Goal: Information Seeking & Learning: Learn about a topic

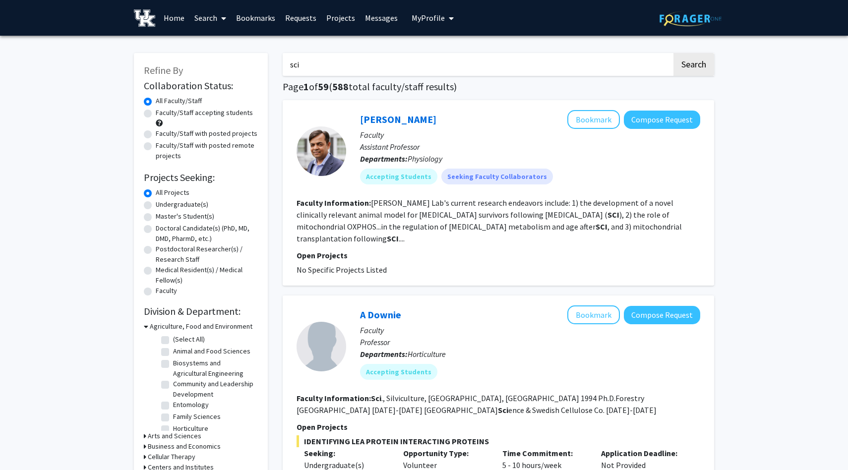
click at [349, 60] on input "sci" at bounding box center [477, 64] width 389 height 23
click at [673, 53] on button "Search" at bounding box center [693, 64] width 41 height 23
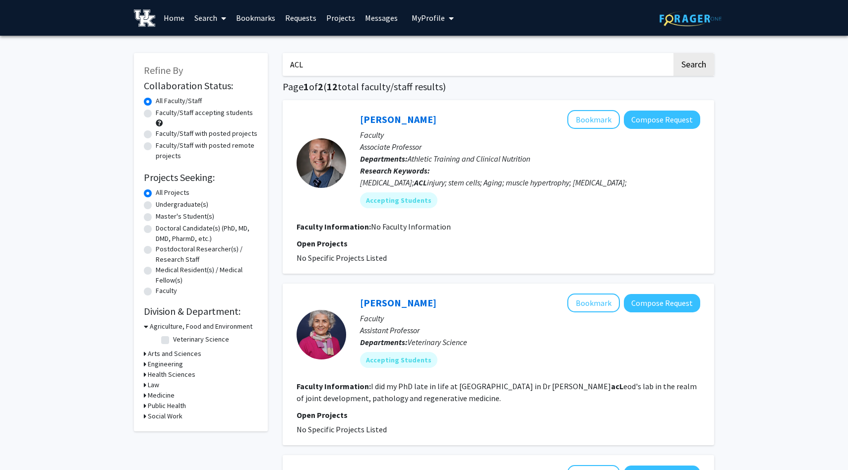
click at [445, 64] on input "ACL" at bounding box center [477, 64] width 389 height 23
type input "A"
type input "[MEDICAL_DATA]"
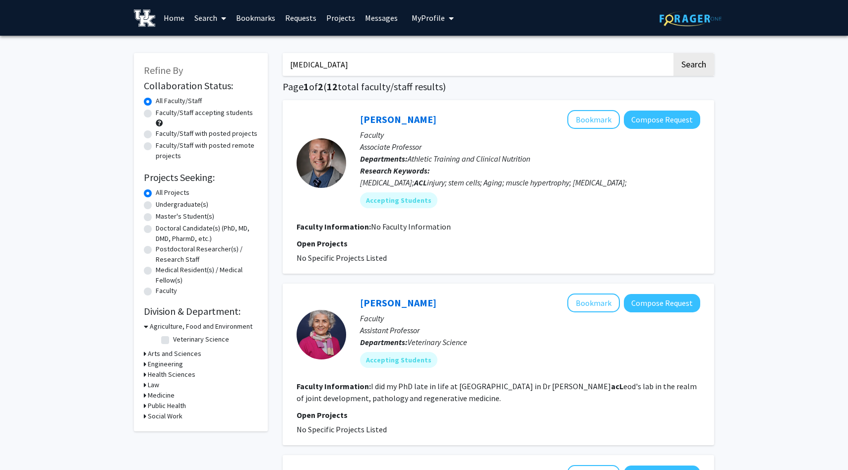
click at [673, 53] on button "Search" at bounding box center [693, 64] width 41 height 23
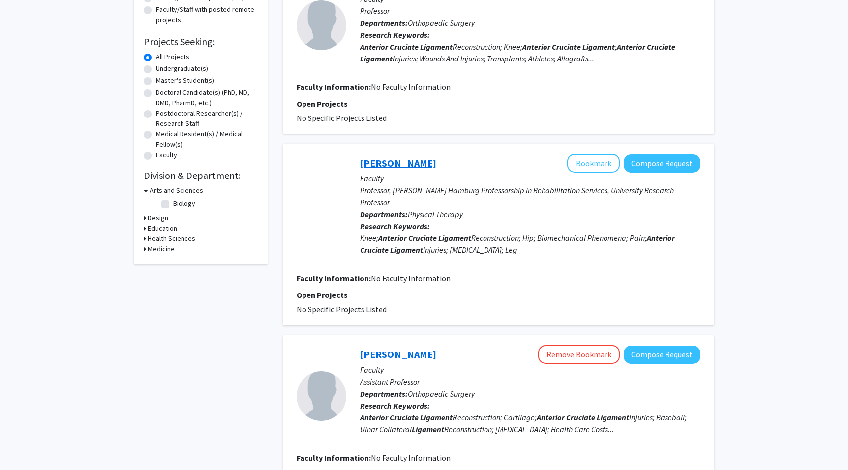
scroll to position [93, 0]
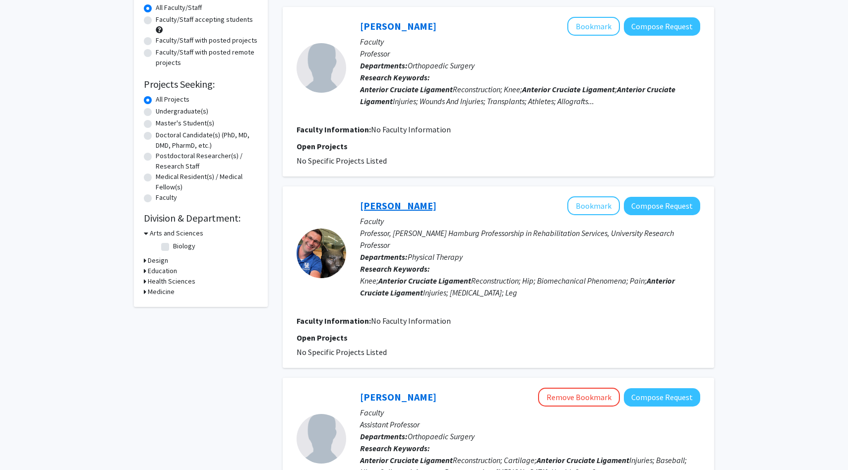
click at [402, 202] on link "[PERSON_NAME]" at bounding box center [398, 205] width 76 height 12
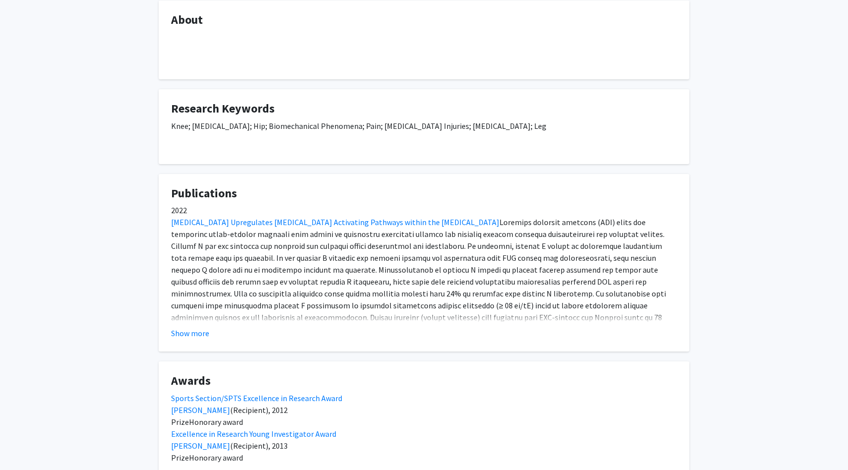
scroll to position [165, 0]
click at [192, 338] on button "Show more" at bounding box center [190, 332] width 38 height 12
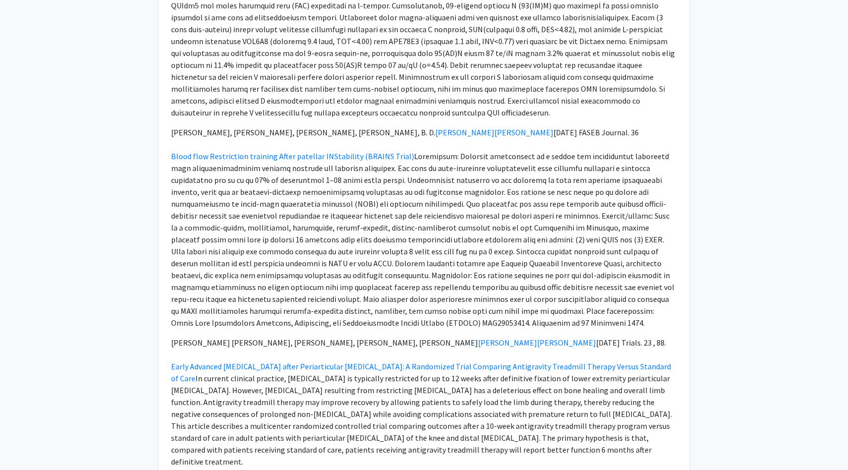
scroll to position [536, 0]
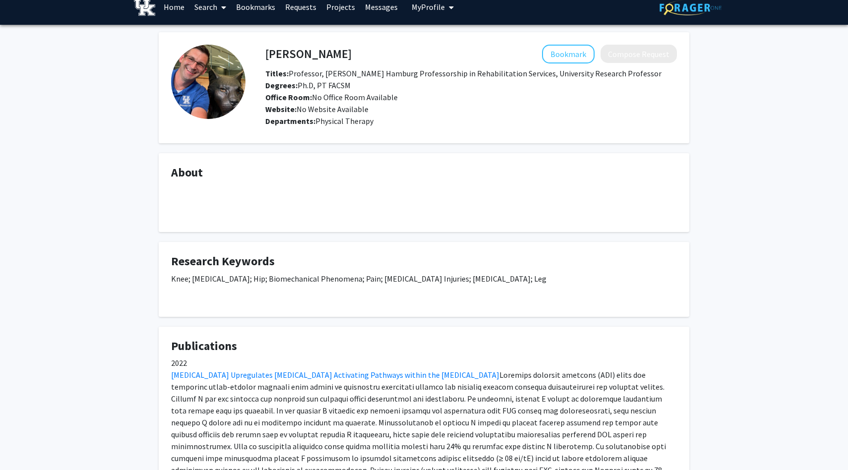
scroll to position [0, 0]
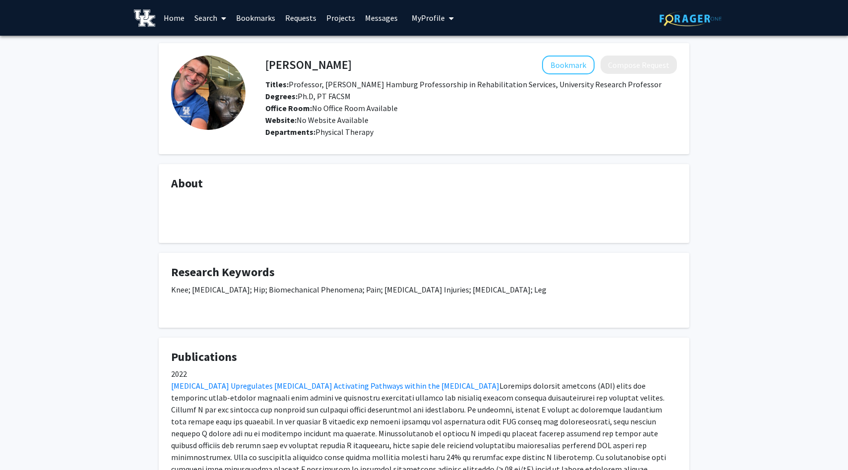
click at [184, 18] on link "Home" at bounding box center [174, 17] width 31 height 35
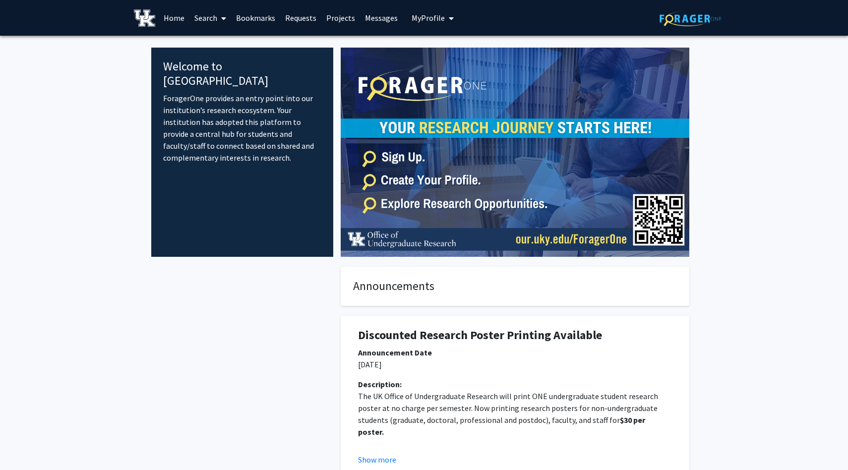
click at [449, 18] on icon "My profile dropdown to access profile and logout" at bounding box center [451, 18] width 5 height 8
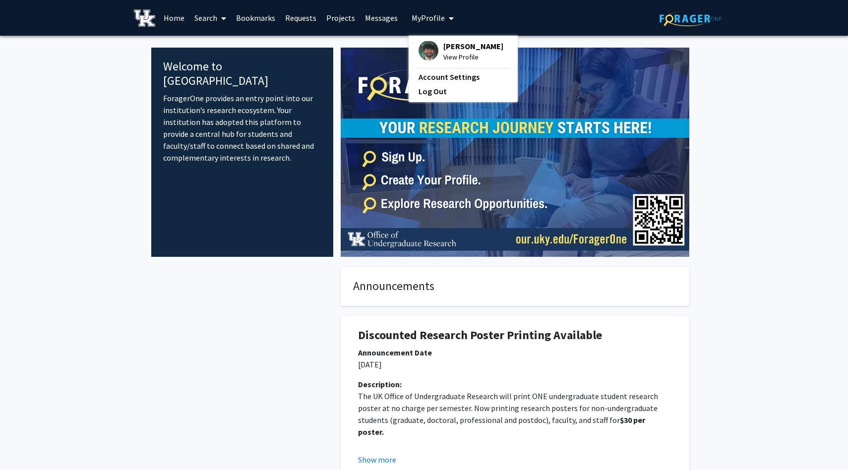
click at [460, 42] on span "[PERSON_NAME]" at bounding box center [473, 46] width 60 height 11
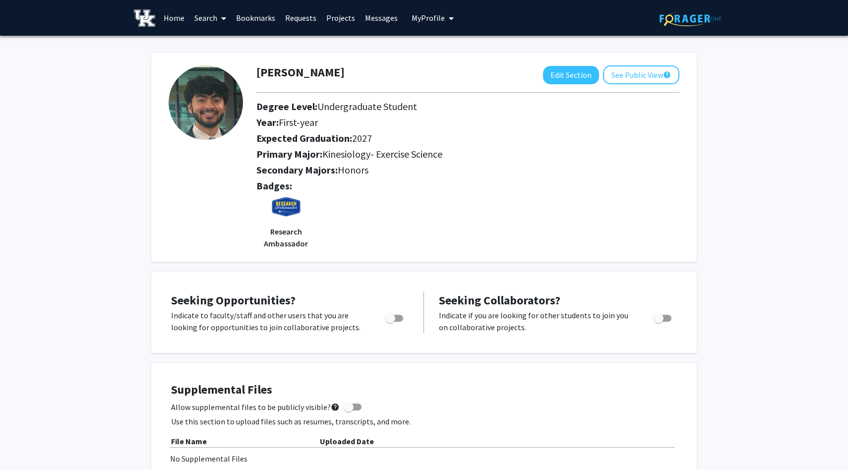
click at [202, 15] on link "Search" at bounding box center [210, 17] width 42 height 35
click at [216, 42] on span "Faculty/Staff" at bounding box center [225, 46] width 73 height 20
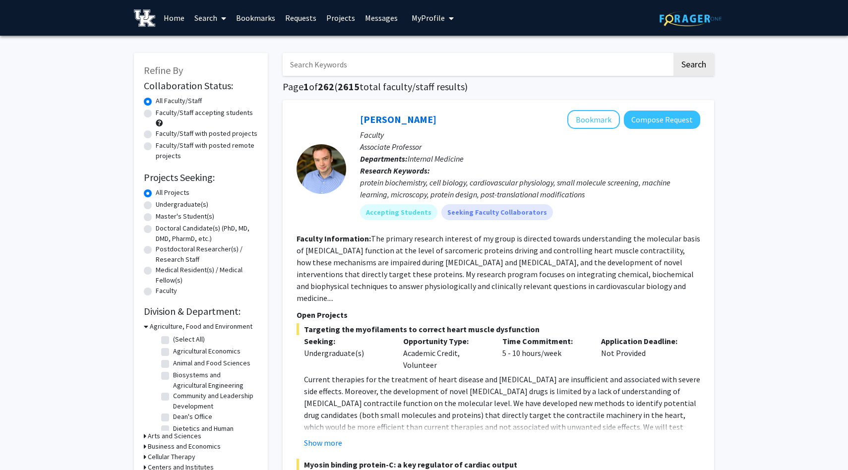
click at [390, 62] on input "Search Keywords" at bounding box center [477, 64] width 389 height 23
type input "astrophysics"
click at [673, 53] on button "Search" at bounding box center [693, 64] width 41 height 23
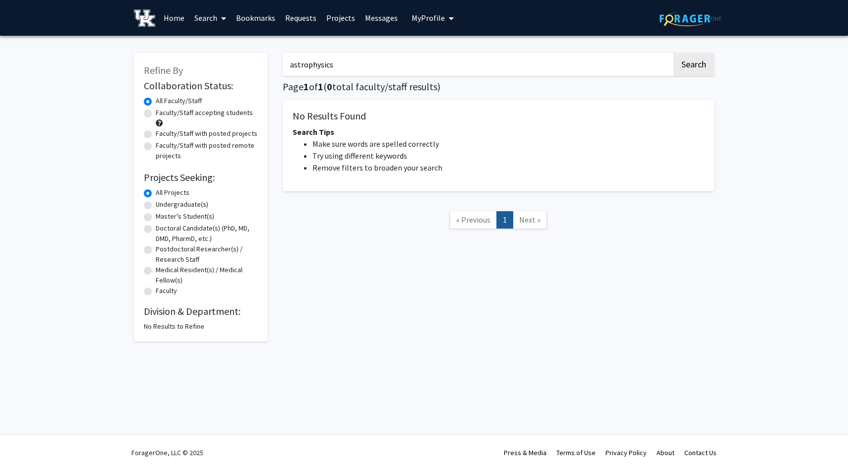
click at [390, 64] on input "astrophysics" at bounding box center [477, 64] width 389 height 23
click at [673, 53] on button "Search" at bounding box center [693, 64] width 41 height 23
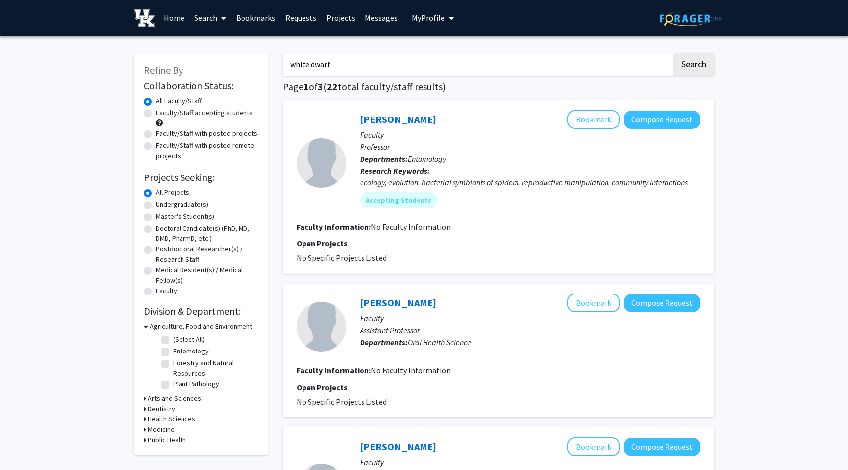
click at [438, 56] on input "white dwarf" at bounding box center [477, 64] width 389 height 23
click at [673, 53] on button "Search" at bounding box center [693, 64] width 41 height 23
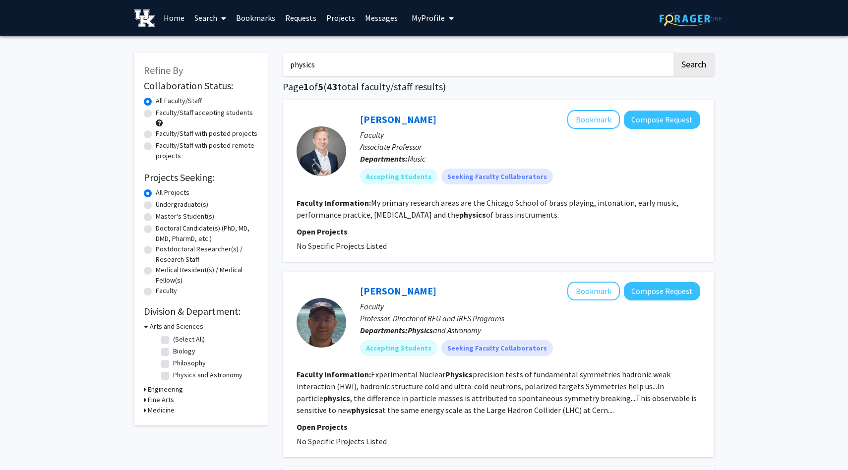
click at [358, 64] on input "physics" at bounding box center [477, 64] width 389 height 23
type input "astronomy"
click at [673, 53] on button "Search" at bounding box center [693, 64] width 41 height 23
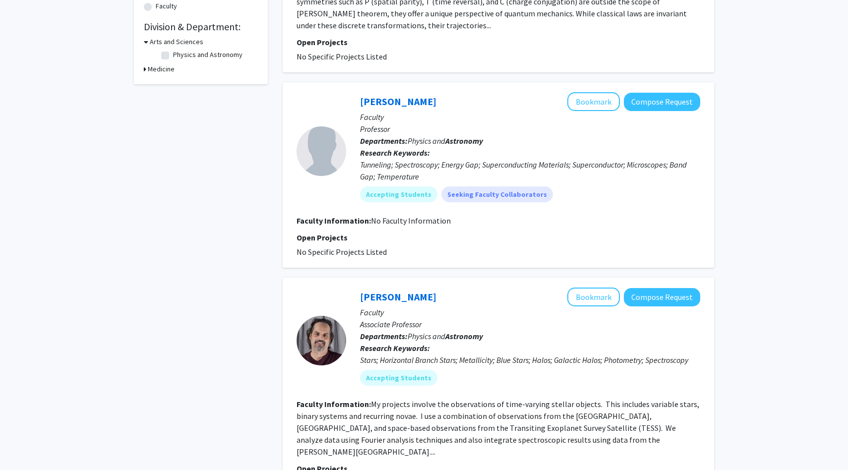
scroll to position [277, 0]
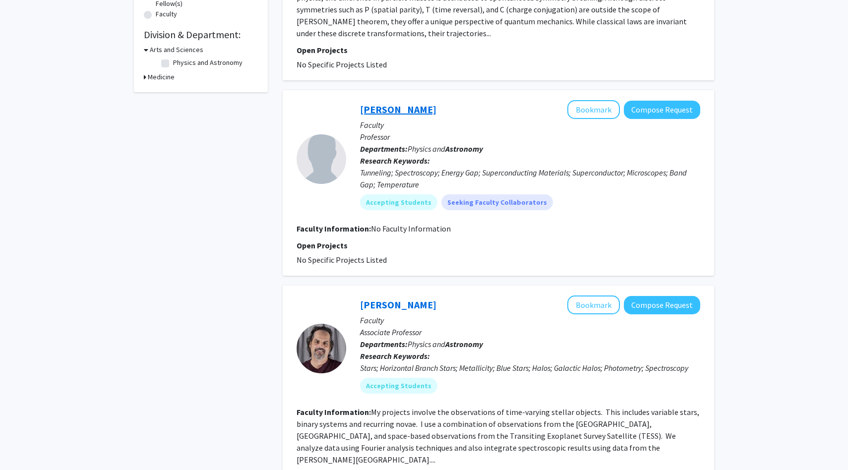
click at [389, 103] on link "[PERSON_NAME]" at bounding box center [398, 109] width 76 height 12
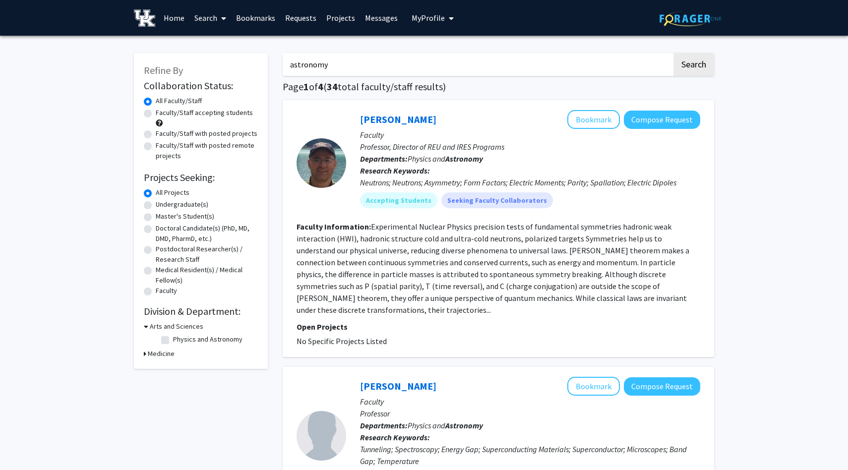
click at [372, 64] on input "astronomy" at bounding box center [477, 64] width 389 height 23
click at [673, 53] on button "Search" at bounding box center [693, 64] width 41 height 23
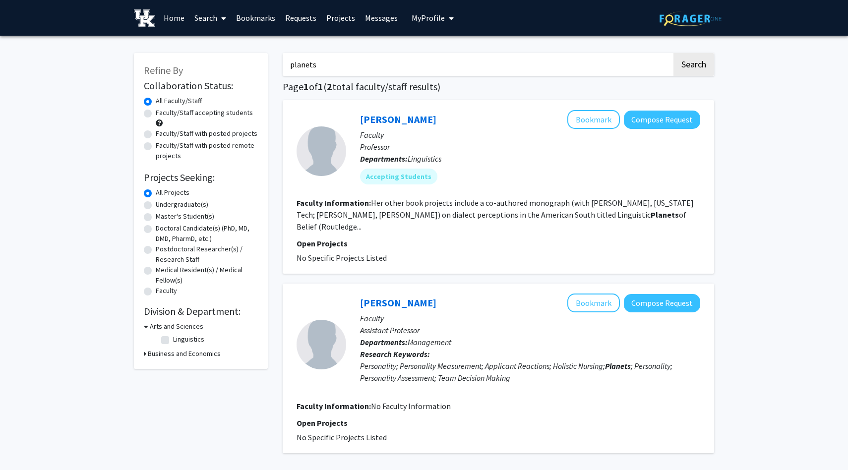
click at [448, 66] on input "planets" at bounding box center [477, 64] width 389 height 23
type input "astronomy"
click at [673, 53] on button "Search" at bounding box center [693, 64] width 41 height 23
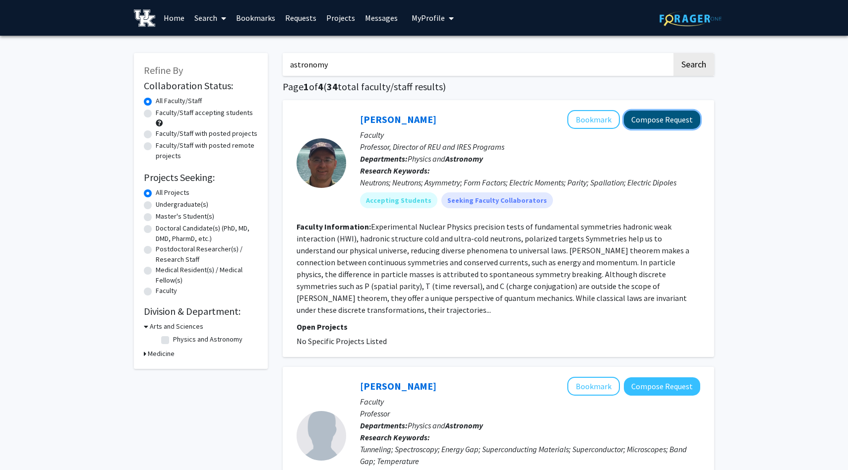
click at [678, 126] on button "Compose Request" at bounding box center [662, 120] width 76 height 18
click at [449, 65] on input "astronomy" at bounding box center [477, 64] width 389 height 23
type input "v"
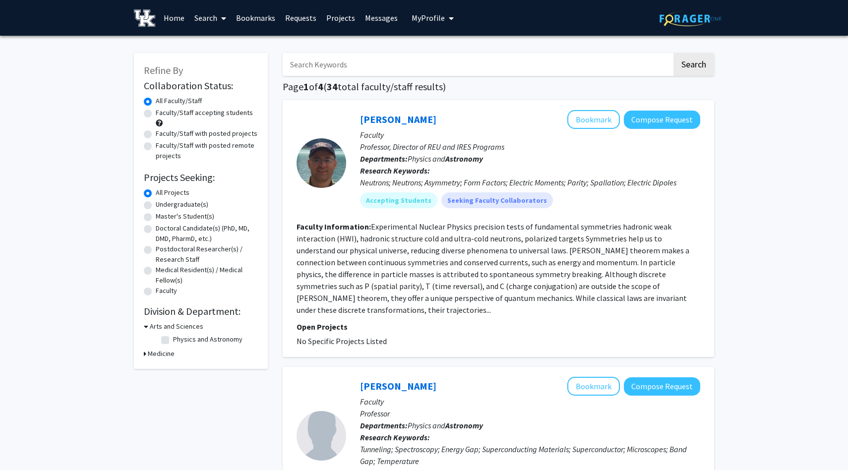
click at [167, 17] on link "Home" at bounding box center [174, 17] width 31 height 35
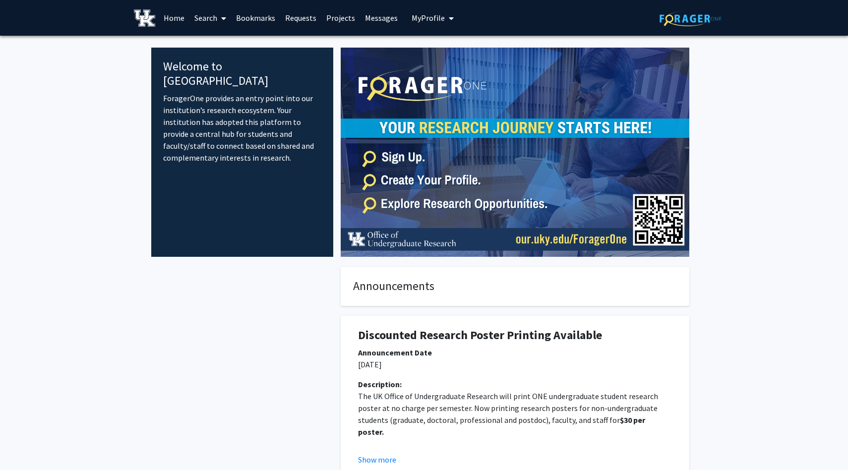
click at [440, 20] on span "My Profile" at bounding box center [427, 18] width 33 height 10
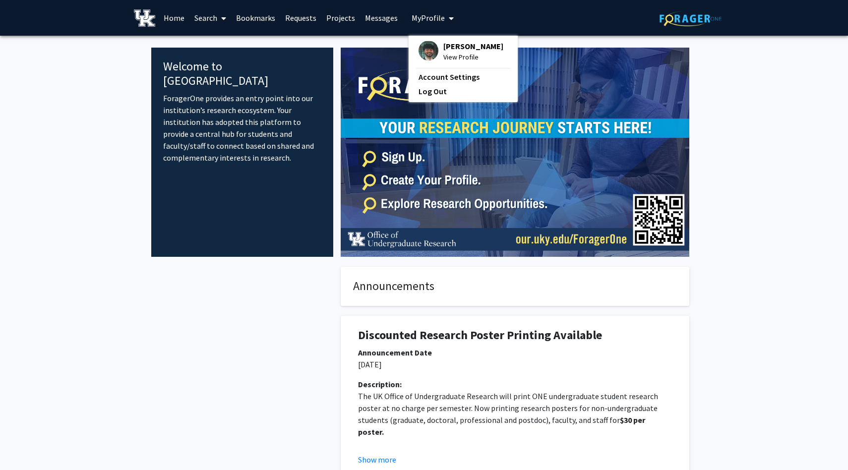
click at [457, 43] on span "[PERSON_NAME]" at bounding box center [473, 46] width 60 height 11
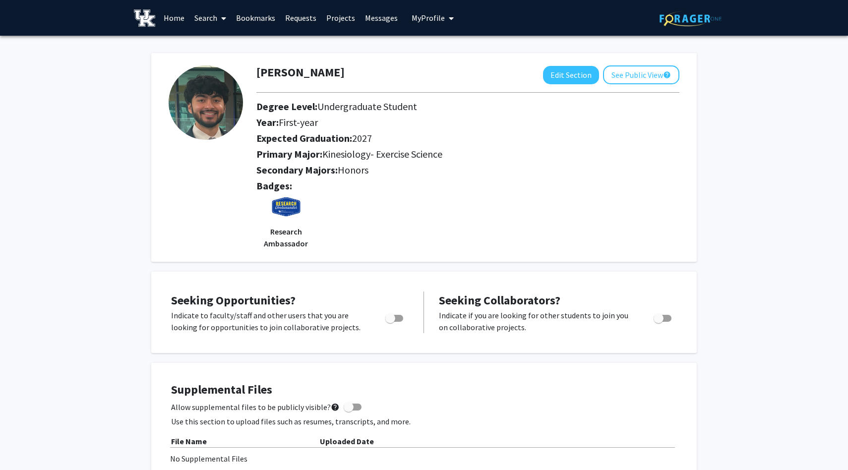
click at [302, 20] on link "Requests" at bounding box center [300, 17] width 41 height 35
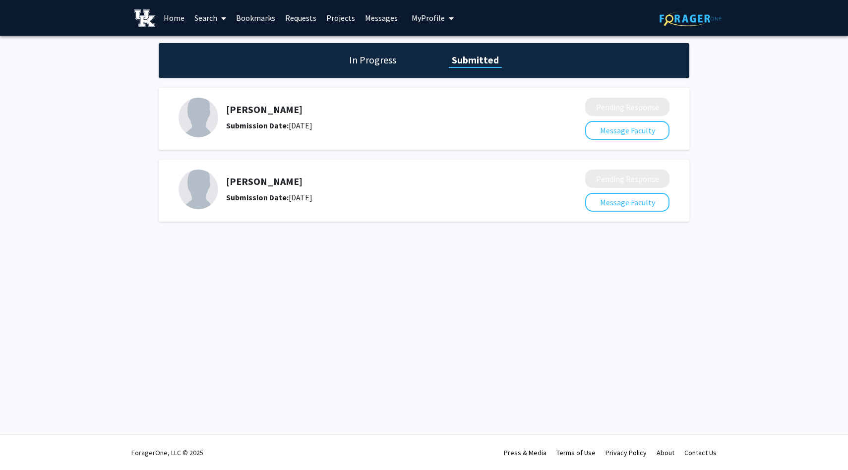
click at [197, 17] on link "Search" at bounding box center [210, 17] width 42 height 35
click at [212, 43] on span "Faculty/Staff" at bounding box center [225, 46] width 73 height 20
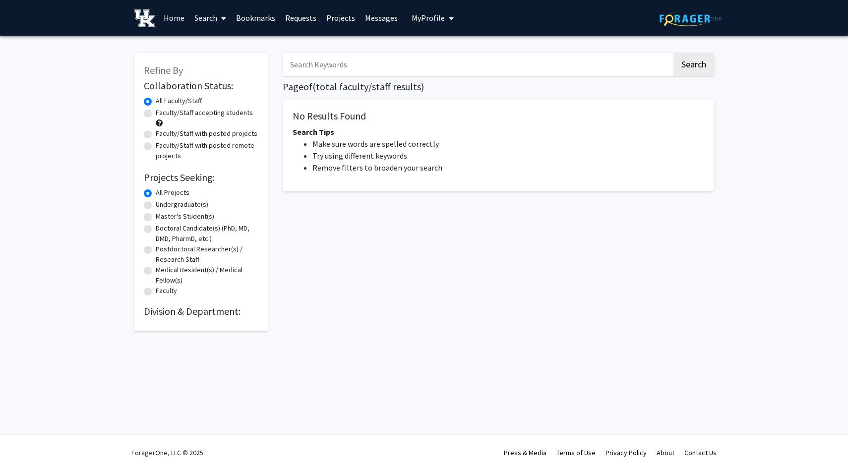
click at [426, 67] on input "Search Keywords" at bounding box center [477, 64] width 389 height 23
click at [583, 188] on div "No Results Found Search Tips Make sure words are spelled correctly Try using di…" at bounding box center [498, 145] width 431 height 91
click at [507, 69] on input "Search Keywords" at bounding box center [477, 64] width 389 height 23
click at [478, 72] on input "medicine" at bounding box center [477, 64] width 389 height 23
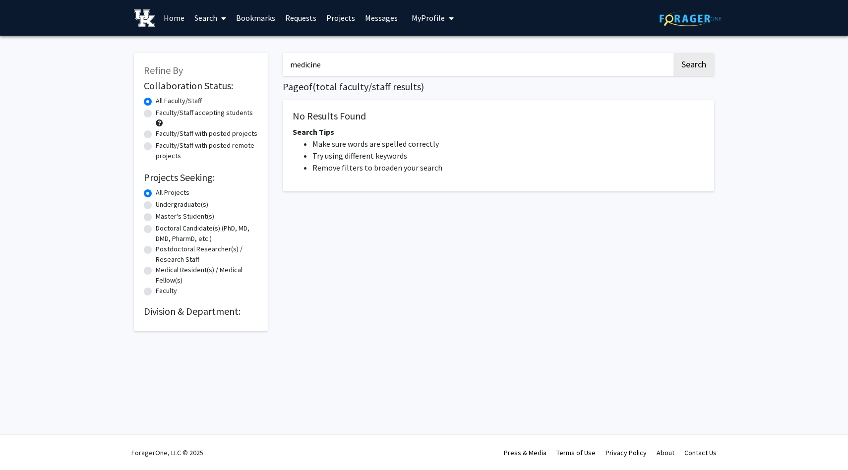
click at [478, 72] on input "medicine" at bounding box center [477, 64] width 389 height 23
type input "veterinary sciences"
click at [673, 53] on button "Search" at bounding box center [693, 64] width 41 height 23
click at [441, 65] on input "veterinary sciences" at bounding box center [477, 64] width 389 height 23
click at [708, 61] on button "Search" at bounding box center [693, 64] width 41 height 23
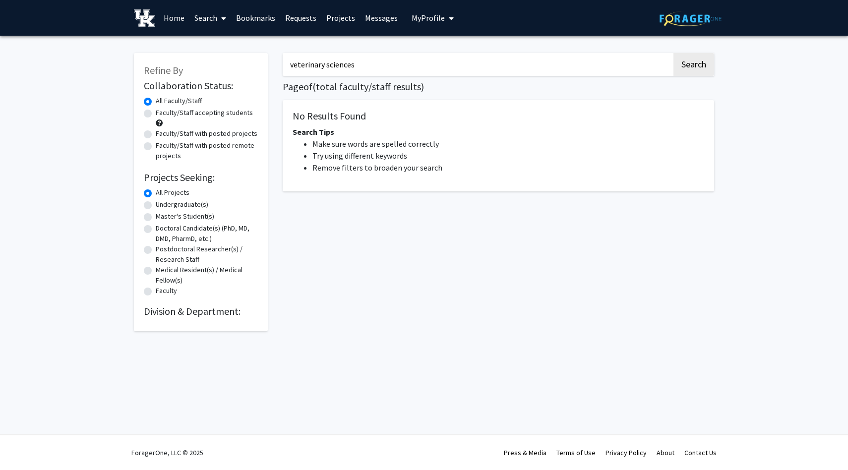
click at [374, 67] on input "veterinary sciences" at bounding box center [477, 64] width 389 height 23
click at [673, 53] on button "Search" at bounding box center [693, 64] width 41 height 23
click at [216, 22] on link "Search" at bounding box center [210, 17] width 42 height 35
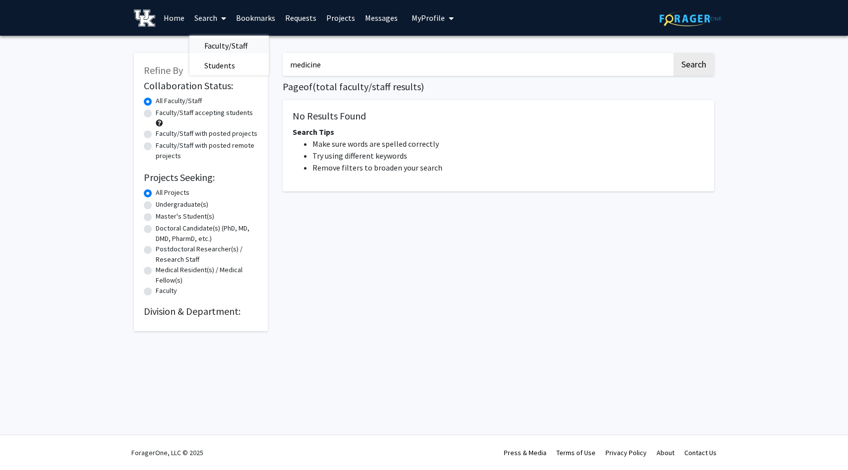
click at [229, 41] on span "Faculty/Staff" at bounding box center [225, 46] width 73 height 20
click at [384, 68] on input "medicine" at bounding box center [477, 64] width 389 height 23
click at [673, 53] on button "Search" at bounding box center [693, 64] width 41 height 23
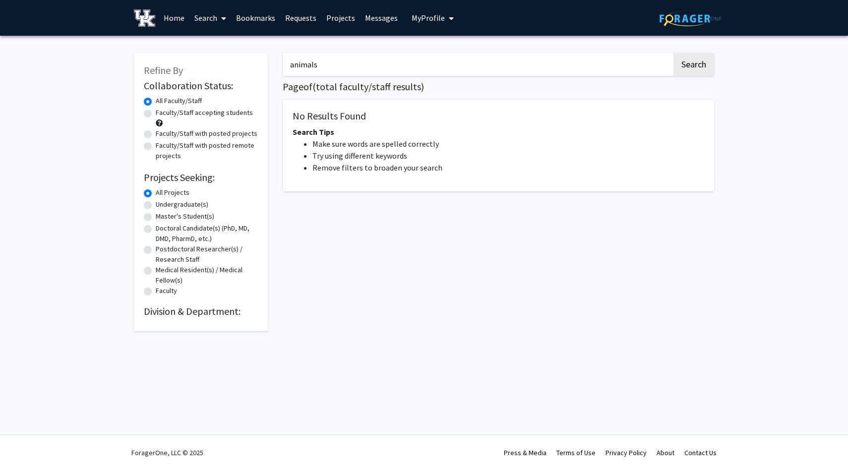
click at [368, 67] on input "animals" at bounding box center [477, 64] width 389 height 23
type input "animals"
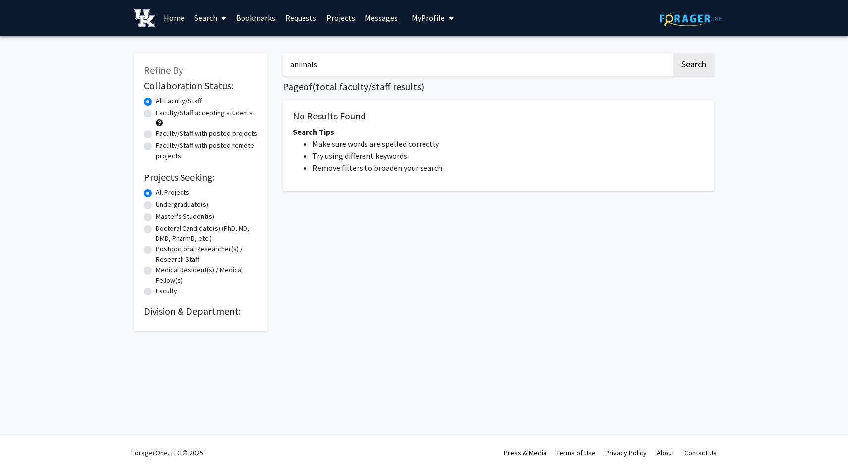
click at [673, 53] on button "Search" at bounding box center [693, 64] width 41 height 23
click at [331, 67] on input "animals" at bounding box center [477, 64] width 389 height 23
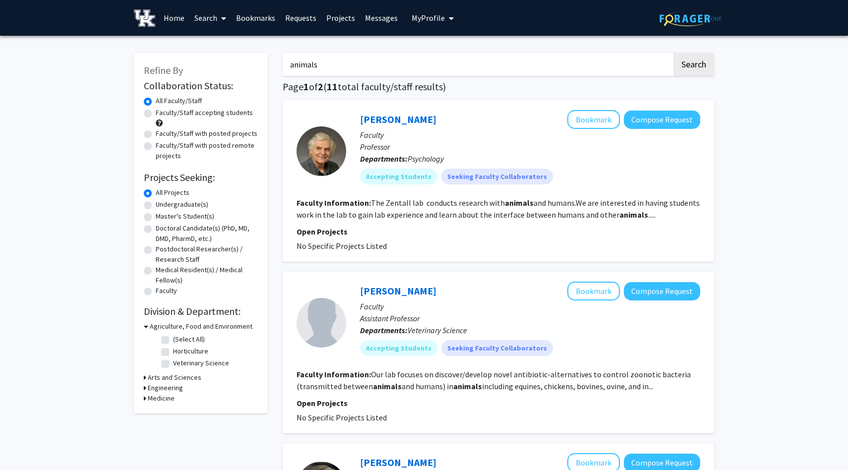
click at [365, 67] on input "animals" at bounding box center [477, 64] width 389 height 23
type input "sports medicine"
click at [673, 53] on button "Search" at bounding box center [693, 64] width 41 height 23
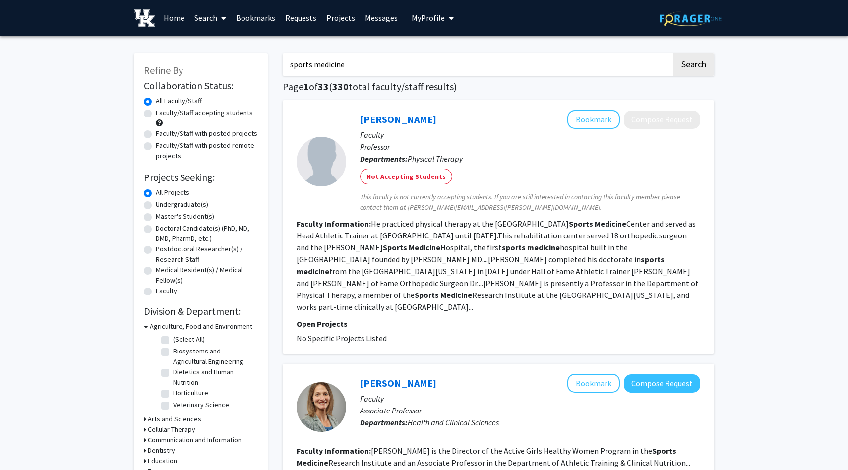
click at [409, 64] on input "sports medicine" at bounding box center [477, 64] width 389 height 23
type input "animal sciences"
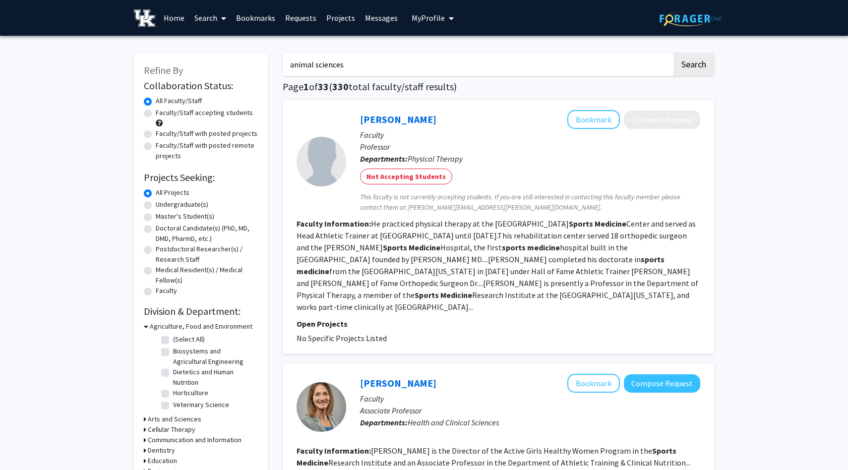
click at [673, 53] on button "Search" at bounding box center [693, 64] width 41 height 23
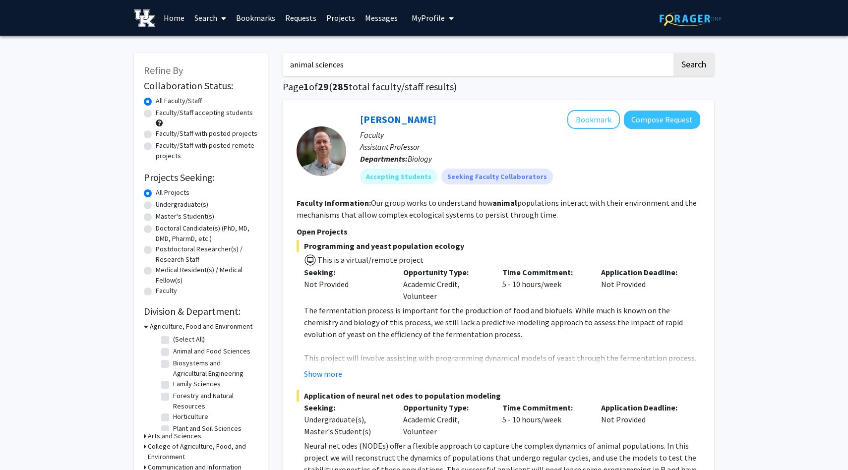
click at [206, 21] on link "Search" at bounding box center [210, 17] width 42 height 35
click at [466, 87] on h1 "Page 1 of 29 ( 285 total faculty/staff results)" at bounding box center [498, 87] width 431 height 12
click at [383, 14] on link "Messages" at bounding box center [381, 17] width 43 height 35
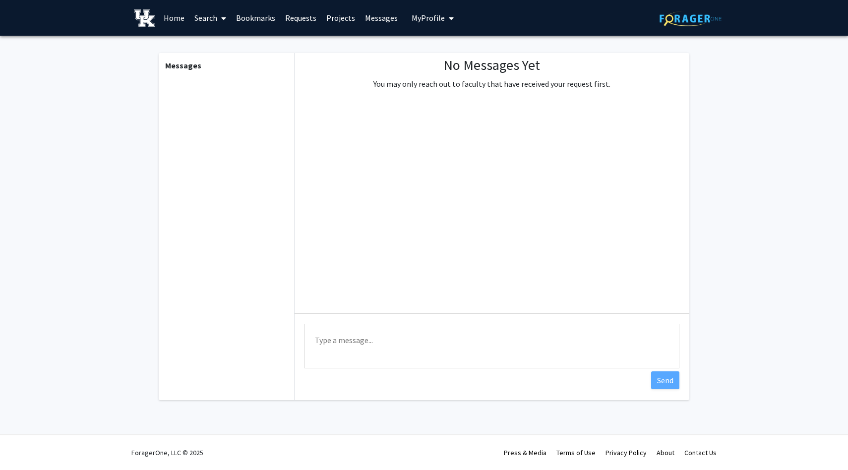
click at [199, 19] on link "Search" at bounding box center [210, 17] width 42 height 35
click at [228, 44] on span "Faculty/Staff" at bounding box center [225, 46] width 73 height 20
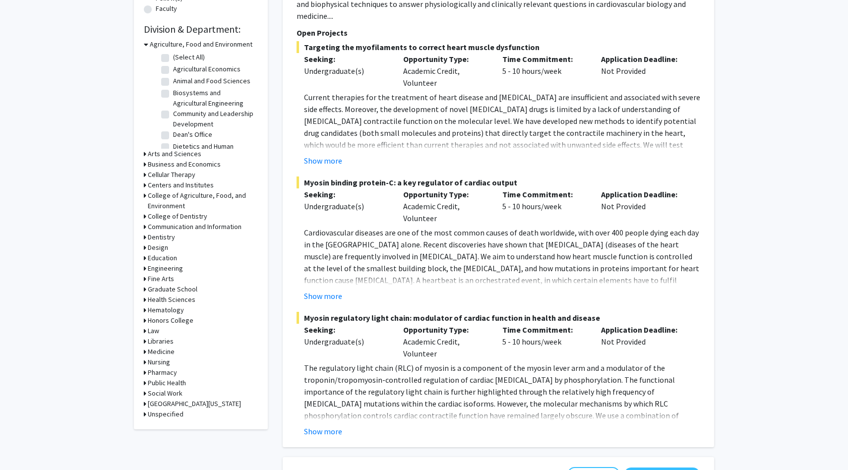
scroll to position [285, 0]
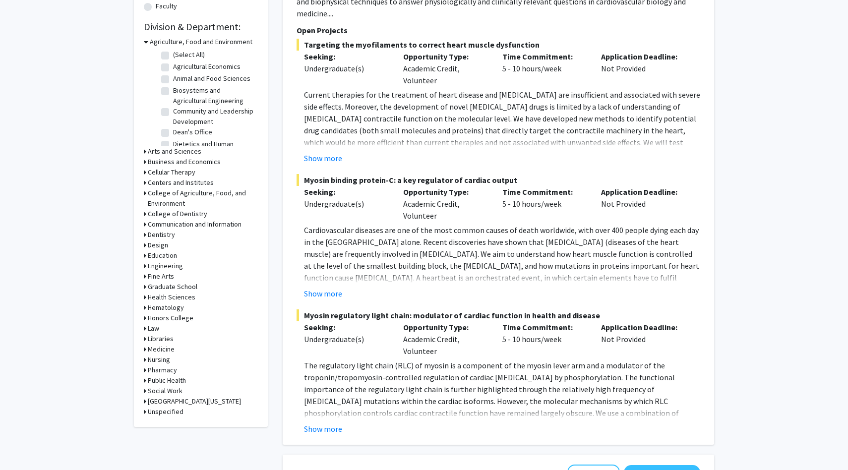
click at [145, 151] on icon at bounding box center [145, 151] width 2 height 10
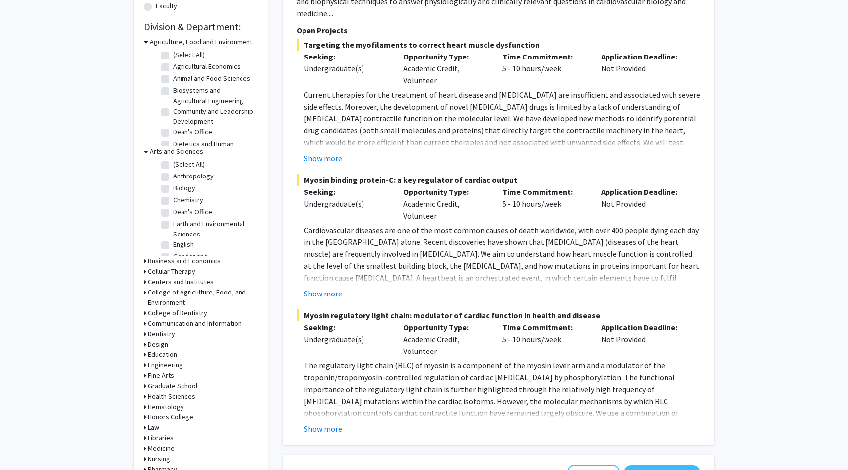
click at [145, 151] on icon at bounding box center [146, 151] width 4 height 10
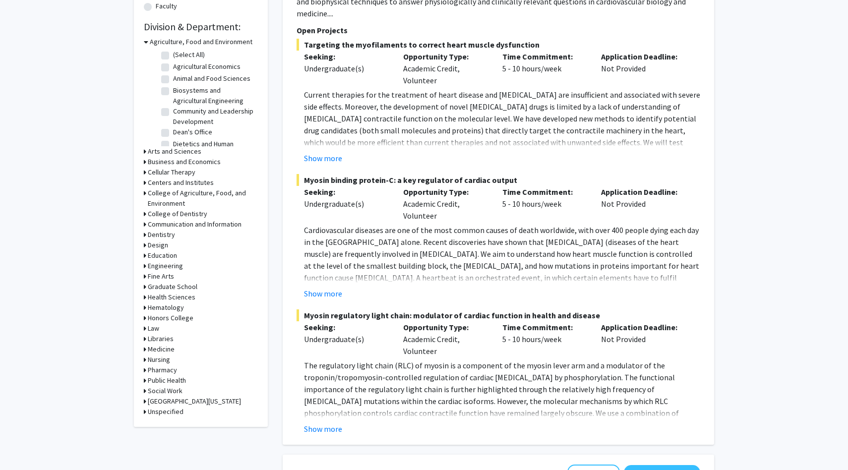
click at [145, 151] on icon at bounding box center [145, 151] width 2 height 10
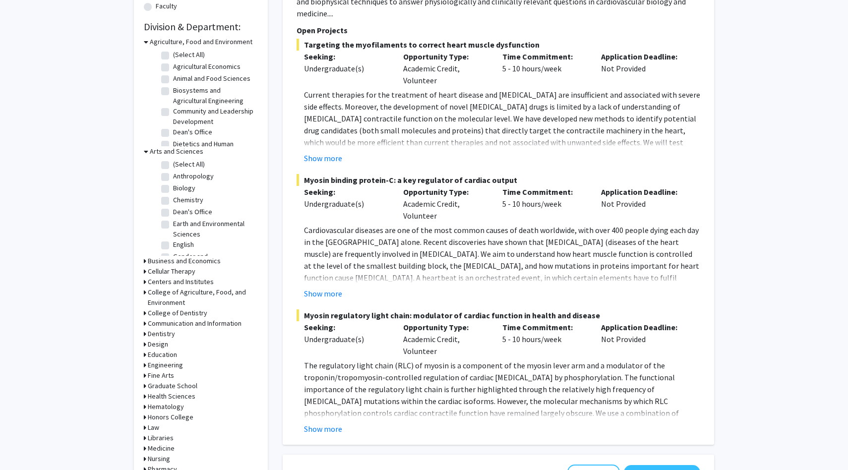
click at [145, 151] on icon at bounding box center [146, 151] width 4 height 10
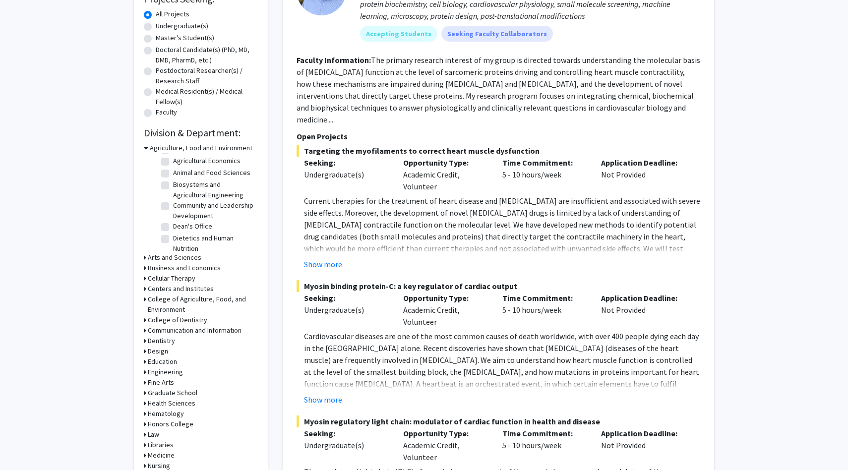
scroll to position [15, 0]
click at [173, 169] on label "Animal and Food Sciences" at bounding box center [211, 169] width 77 height 10
click at [173, 169] on input "Animal and Food Sciences" at bounding box center [176, 167] width 6 height 6
checkbox input "true"
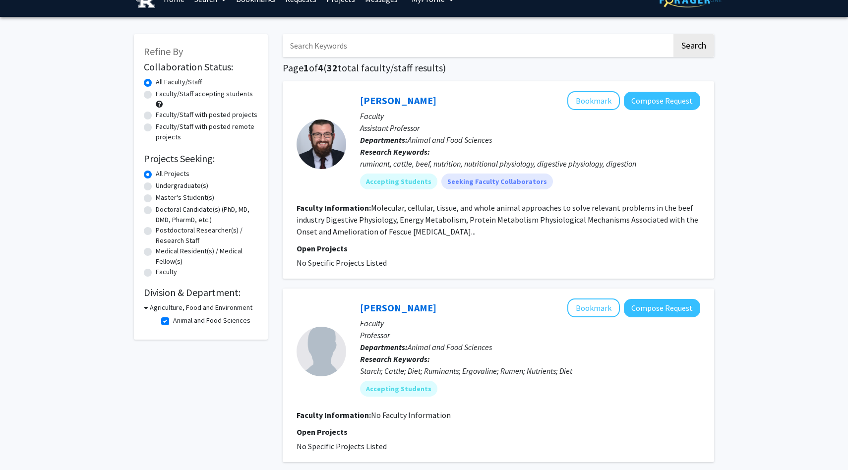
scroll to position [10, 0]
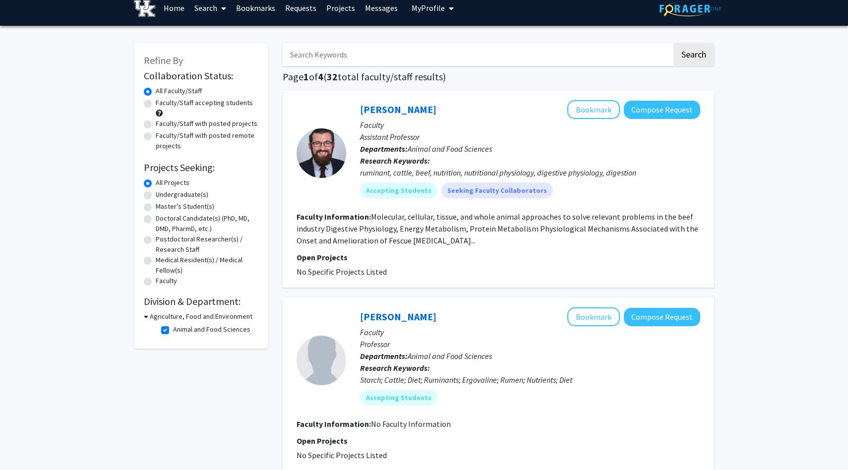
click at [147, 317] on icon at bounding box center [146, 316] width 4 height 10
click at [144, 316] on icon at bounding box center [145, 316] width 2 height 10
click at [173, 331] on label "Animal and Food Sciences" at bounding box center [211, 329] width 77 height 10
click at [173, 331] on input "Animal and Food Sciences" at bounding box center [176, 327] width 6 height 6
checkbox input "false"
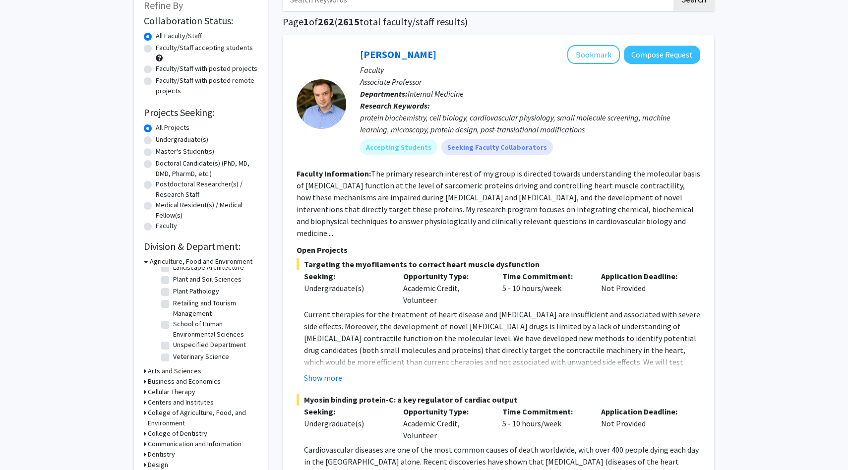
scroll to position [76, 0]
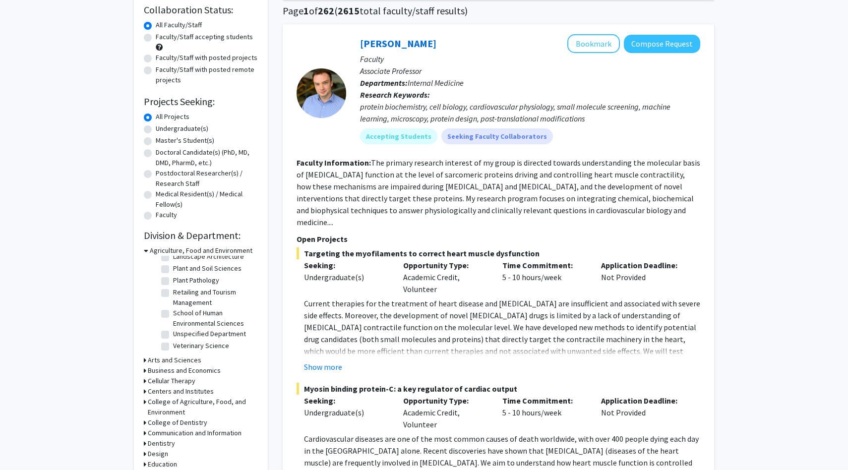
click at [173, 347] on label "Veterinary Science" at bounding box center [201, 346] width 56 height 10
click at [173, 347] on input "Veterinary Science" at bounding box center [176, 344] width 6 height 6
checkbox input "true"
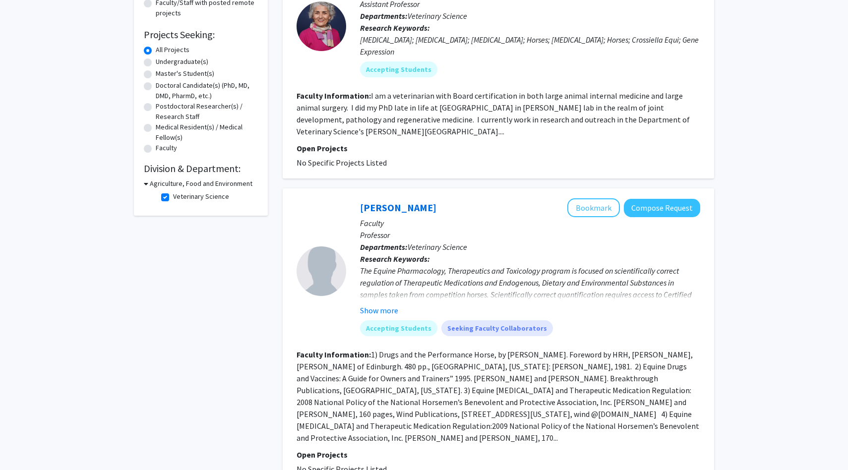
scroll to position [170, 0]
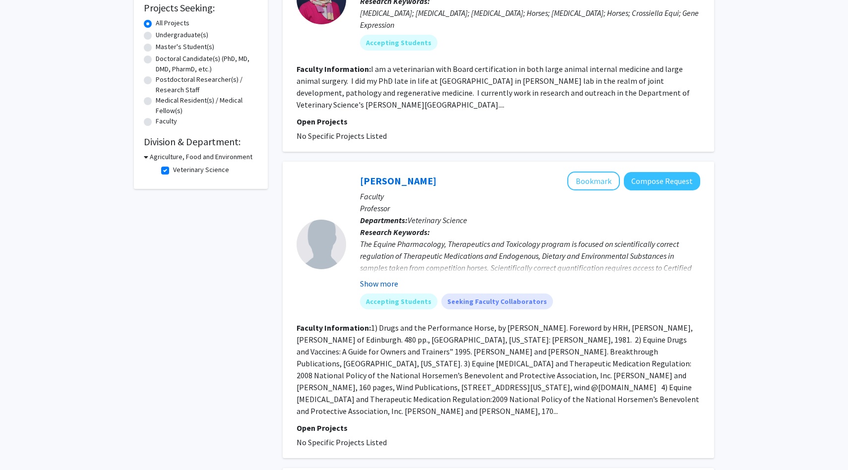
click at [387, 280] on button "Show more" at bounding box center [379, 284] width 38 height 12
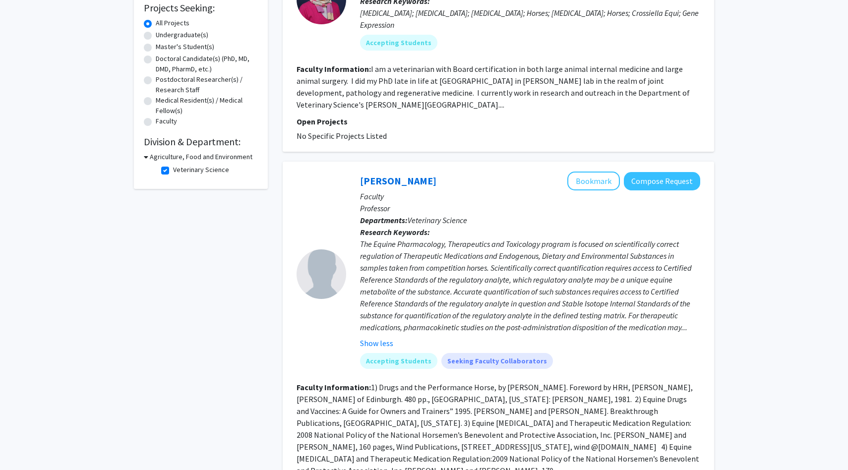
click at [152, 157] on h3 "Agriculture, Food and Environment" at bounding box center [201, 157] width 103 height 10
click at [152, 157] on h3 "Agriculture, Food and Environment" at bounding box center [199, 157] width 103 height 10
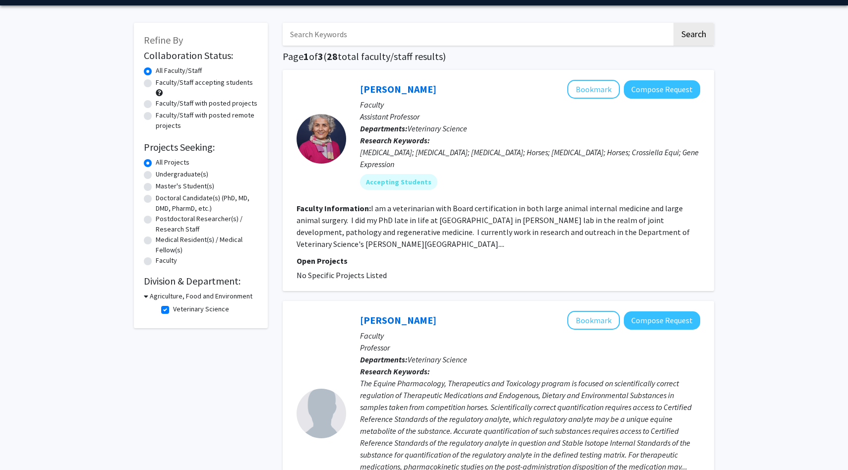
scroll to position [0, 0]
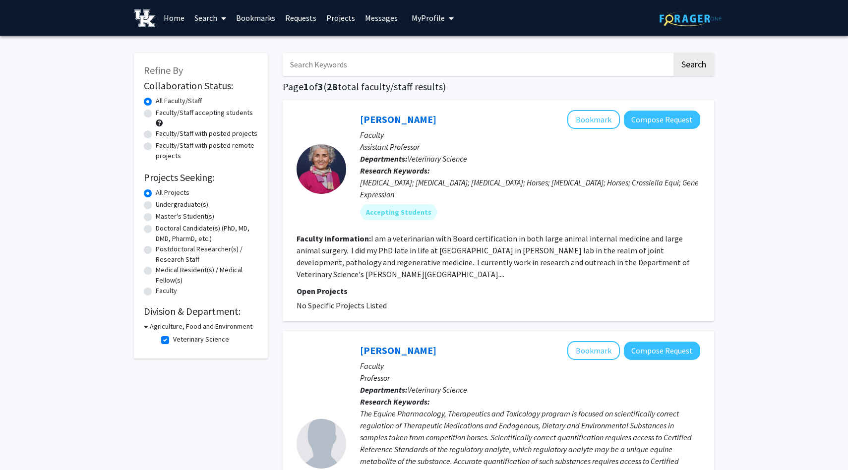
click at [366, 60] on input "Search Keywords" at bounding box center [477, 64] width 389 height 23
click at [365, 62] on input "Search Keywords" at bounding box center [477, 64] width 389 height 23
click at [384, 62] on input "Search Keywords" at bounding box center [477, 64] width 389 height 23
click at [457, 83] on h1 "Page 1 of 3 ( 28 total faculty/staff results)" at bounding box center [498, 87] width 431 height 12
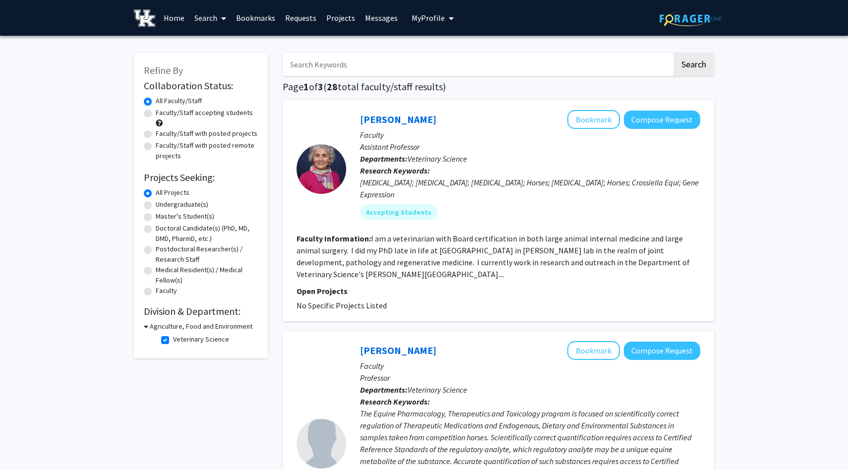
click at [299, 63] on input "Search Keywords" at bounding box center [477, 64] width 389 height 23
click at [447, 67] on input "Search Keywords" at bounding box center [477, 64] width 389 height 23
click at [494, 108] on div "Emma Adam Bookmark Compose Request Faculty Assistant Professor Departments: Vet…" at bounding box center [498, 210] width 431 height 221
drag, startPoint x: 117, startPoint y: 144, endPoint x: 121, endPoint y: 127, distance: 17.8
